Goal: Information Seeking & Learning: Learn about a topic

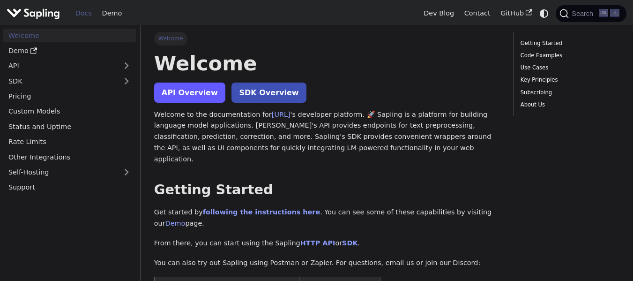
click at [177, 92] on link "API Overview" at bounding box center [189, 92] width 71 height 20
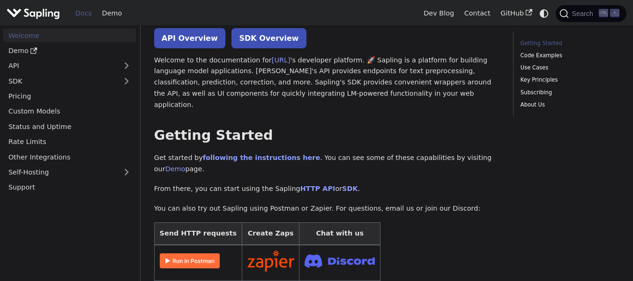
scroll to position [55, 0]
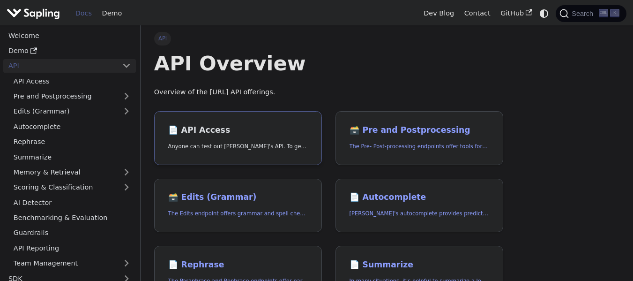
click at [224, 139] on link "📄️ API Access Anyone can test out [PERSON_NAME]'s API. To get started with the …" at bounding box center [238, 138] width 168 height 54
